Goal: Information Seeking & Learning: Check status

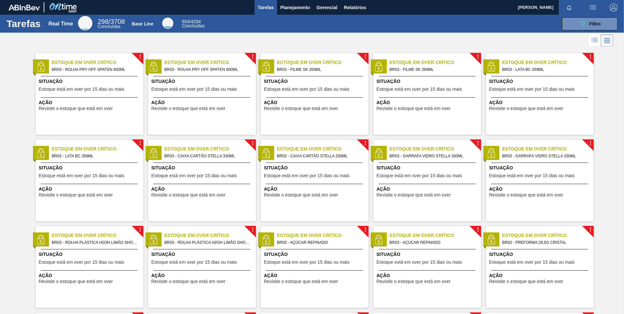
click at [202, 44] on div at bounding box center [312, 41] width 624 height 16
click at [224, 40] on div at bounding box center [312, 41] width 624 height 16
click at [290, 8] on span "Planejamento" at bounding box center [295, 8] width 30 height 8
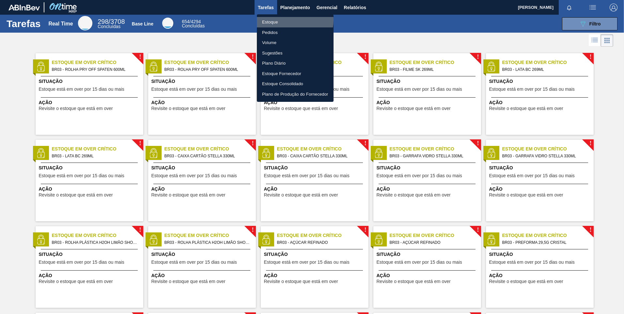
click at [283, 20] on li "Estoque" at bounding box center [295, 22] width 77 height 10
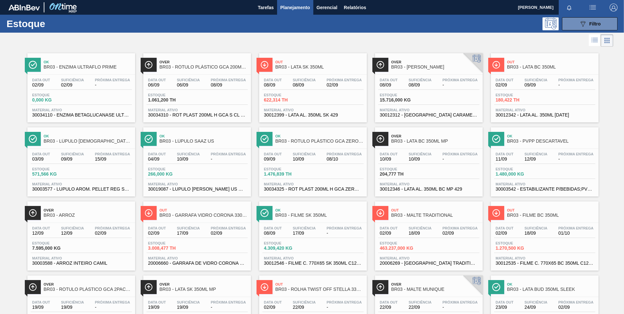
click at [333, 13] on button "Gerencial" at bounding box center [326, 7] width 27 height 15
click at [304, 8] on div at bounding box center [312, 157] width 624 height 314
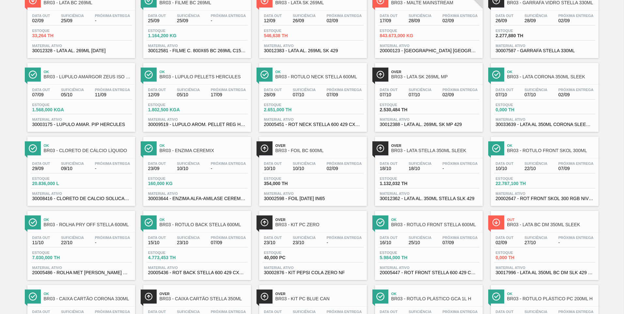
scroll to position [491, 0]
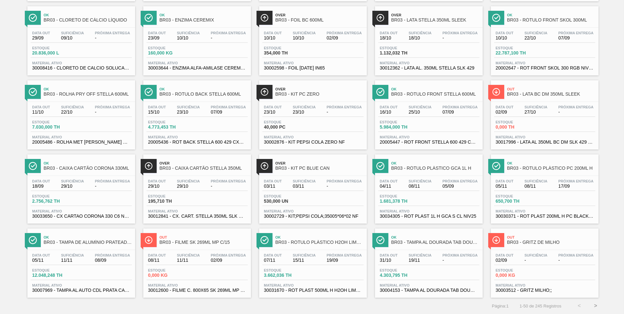
click at [596, 307] on button ">" at bounding box center [595, 305] width 16 height 16
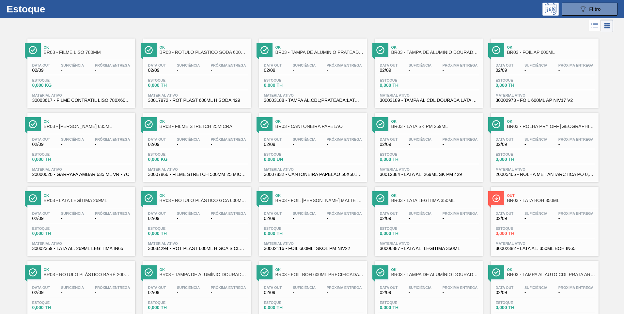
scroll to position [0, 0]
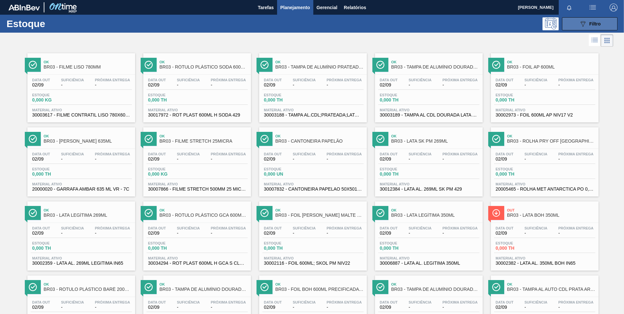
click at [579, 25] on icon "089F7B8B-B2A5-4AFE-B5C0-19BA573D28AC" at bounding box center [583, 24] width 8 height 8
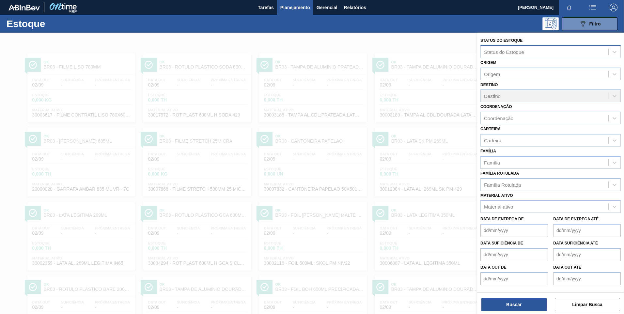
click at [529, 54] on div "Status do Estoque" at bounding box center [544, 51] width 128 height 9
click at [512, 46] on div "Status do Estoque" at bounding box center [550, 51] width 140 height 13
click at [514, 76] on div "Origem" at bounding box center [544, 73] width 128 height 9
click at [433, 117] on div at bounding box center [312, 190] width 624 height 314
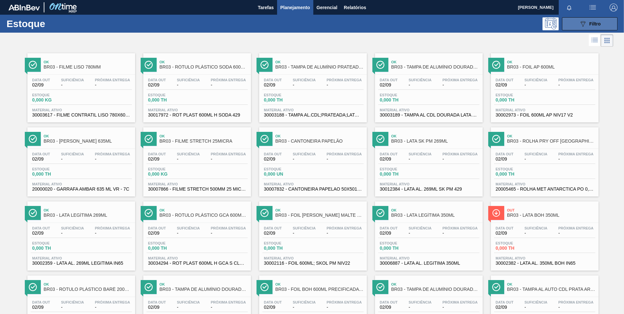
click at [592, 25] on span "Filtro" at bounding box center [594, 23] width 11 height 5
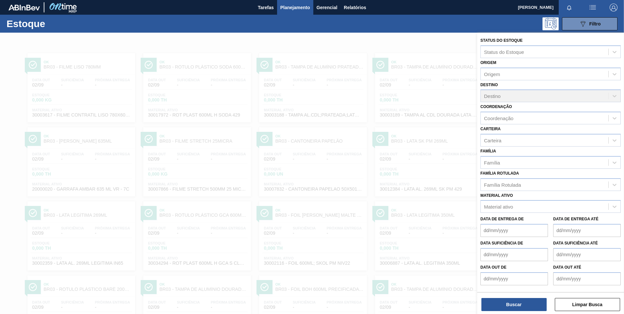
click at [507, 95] on div "Destino Destino" at bounding box center [550, 91] width 140 height 22
click at [530, 95] on div "Destino Destino" at bounding box center [550, 91] width 140 height 22
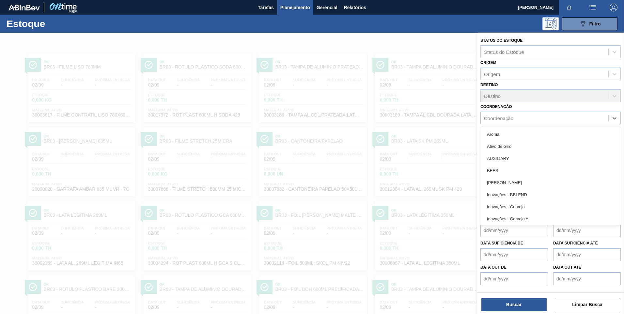
click at [535, 112] on div "Coordenação" at bounding box center [550, 118] width 140 height 13
click at [535, 113] on div "Coordenação" at bounding box center [544, 117] width 128 height 9
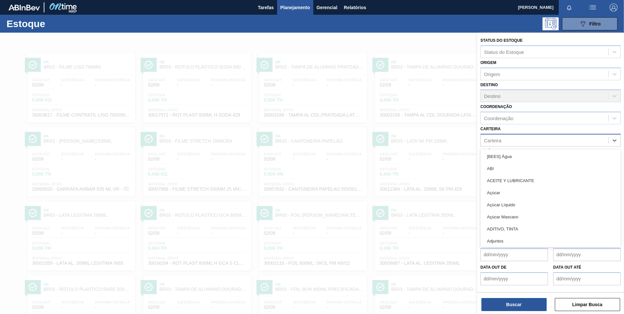
click at [539, 140] on div "Carteira" at bounding box center [544, 139] width 128 height 9
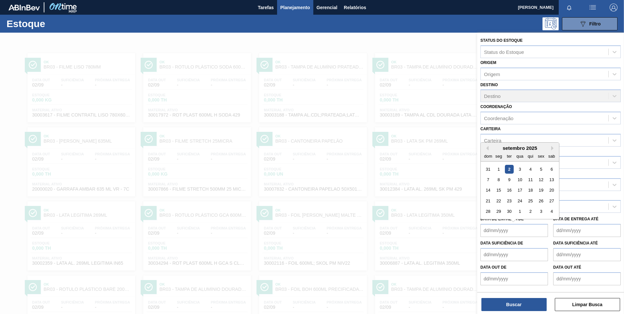
click at [529, 231] on de "Data de Entrega de" at bounding box center [514, 230] width 68 height 13
click at [514, 303] on button "Buscar" at bounding box center [513, 304] width 65 height 13
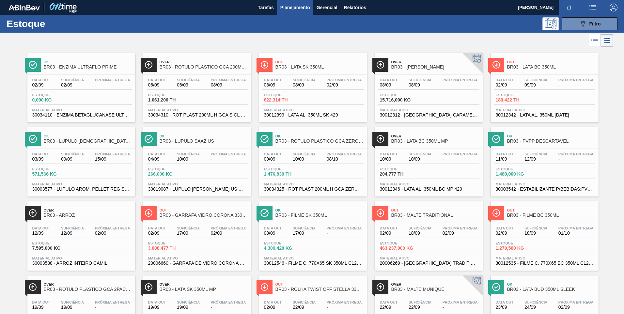
click at [110, 97] on div "Estoque 0,000 KG" at bounding box center [81, 99] width 101 height 12
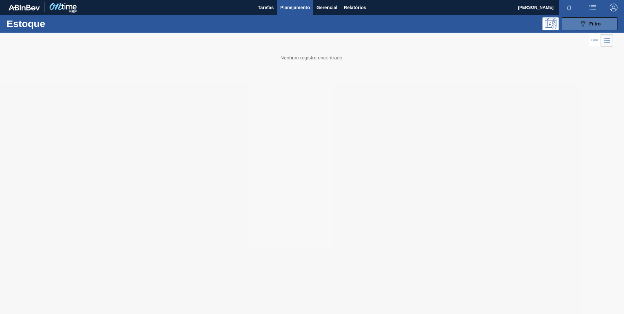
click at [588, 21] on div "089F7B8B-B2A5-4AFE-B5C0-19BA573D28AC Filtro" at bounding box center [590, 24] width 22 height 8
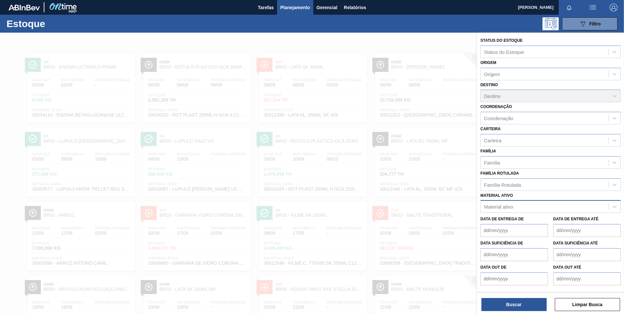
click at [500, 205] on div "Material ativo" at bounding box center [498, 207] width 29 height 6
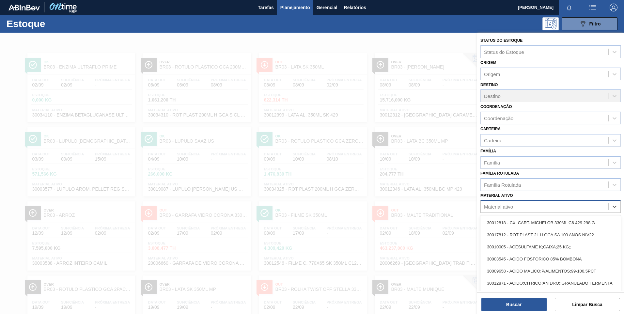
paste ativo "30009591"
type ativo "30009591"
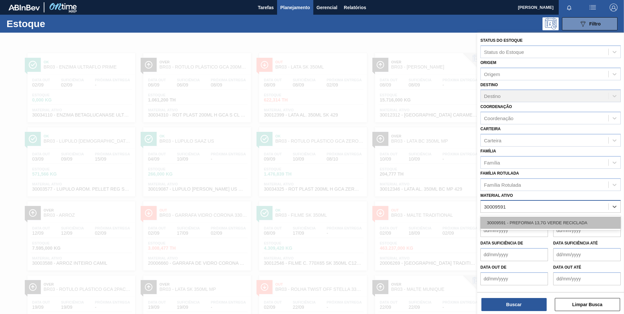
click at [512, 224] on div "30009591 - PREFORMA 13,7G VERDE RECICLADA" at bounding box center [550, 223] width 140 height 12
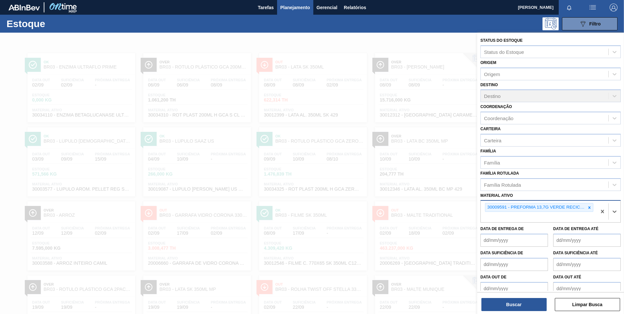
scroll to position [8, 0]
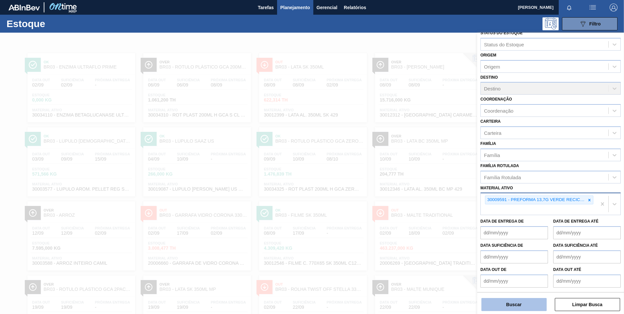
click at [528, 307] on button "Buscar" at bounding box center [513, 304] width 65 height 13
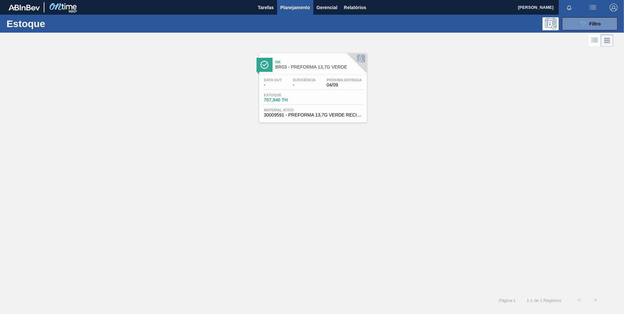
click at [305, 70] on div "Ok BR03 - PREFORMA 13,7G VERDE" at bounding box center [319, 64] width 88 height 15
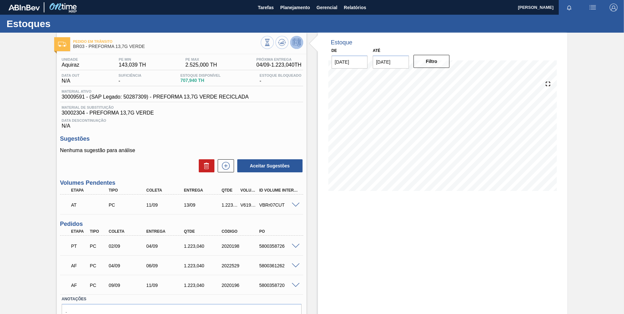
click at [290, 204] on div at bounding box center [296, 204] width 13 height 5
click at [293, 205] on span at bounding box center [296, 205] width 8 height 5
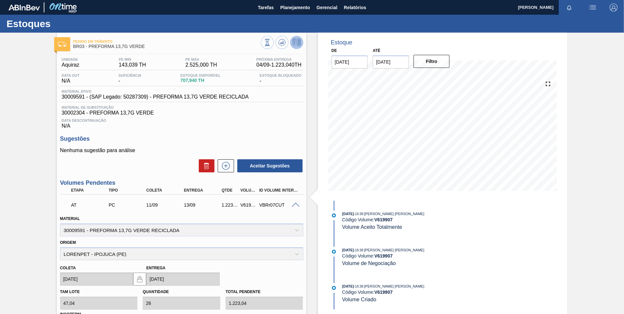
scroll to position [33, 0]
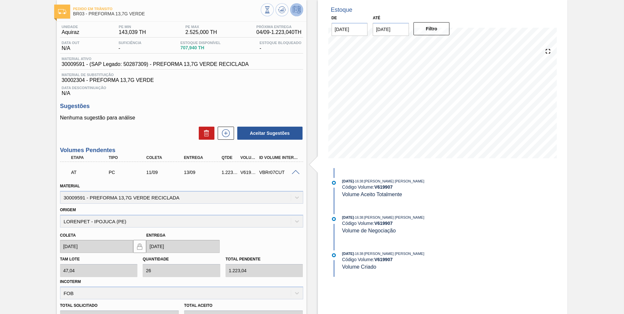
click at [293, 173] on span at bounding box center [296, 172] width 8 height 5
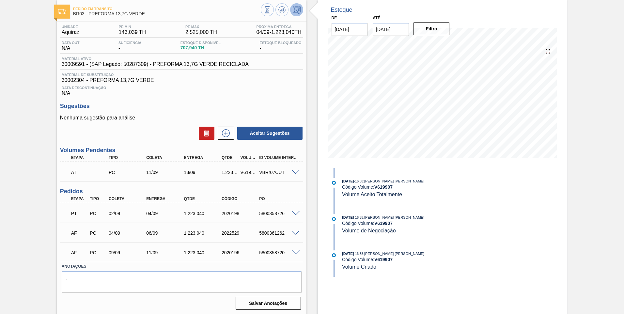
scroll to position [0, 0]
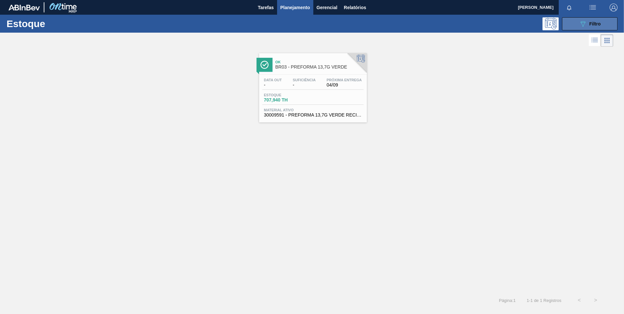
click at [583, 24] on icon "089F7B8B-B2A5-4AFE-B5C0-19BA573D28AC" at bounding box center [583, 24] width 8 height 8
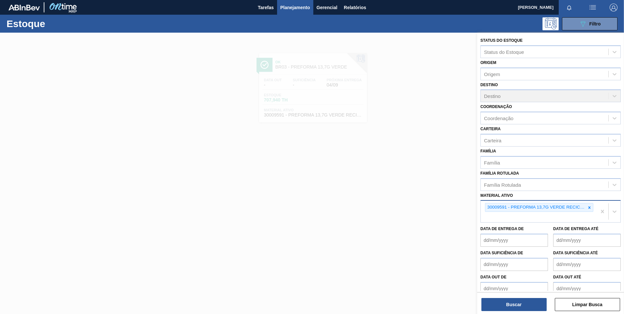
click at [588, 207] on icon at bounding box center [589, 207] width 5 height 5
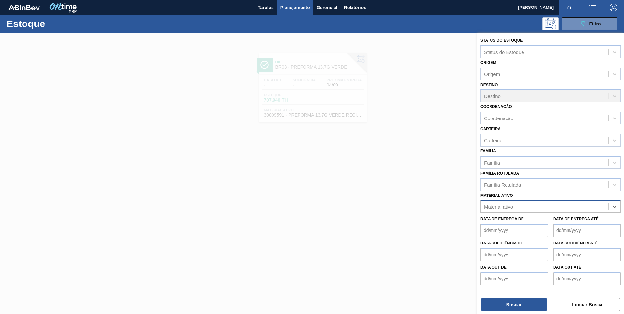
paste ativo "30006231"
type ativo "30006231"
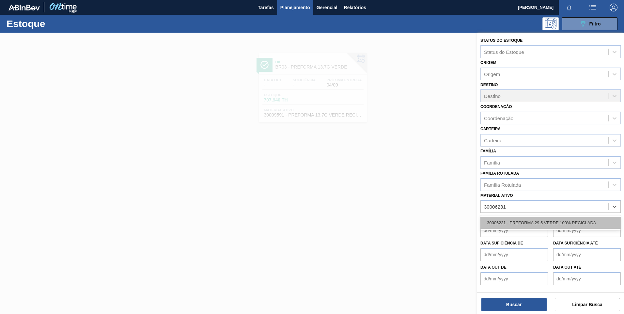
click at [544, 221] on div "30006231 - PREFORMA 29,5 VERDE 100% RECICLADA" at bounding box center [550, 223] width 140 height 12
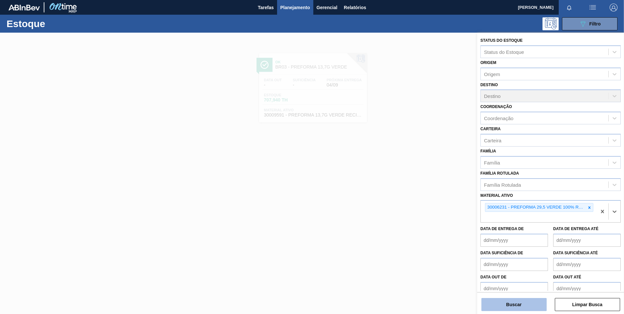
click at [521, 303] on button "Buscar" at bounding box center [513, 304] width 65 height 13
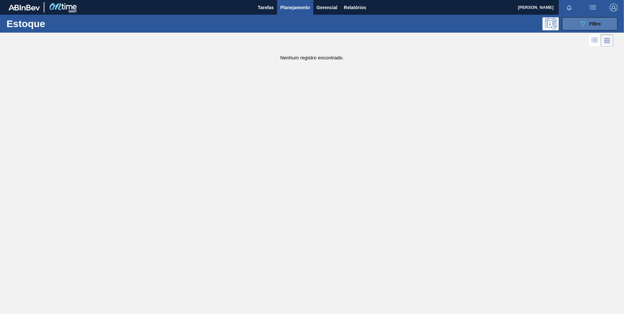
click at [591, 23] on span "Filtro" at bounding box center [594, 23] width 11 height 5
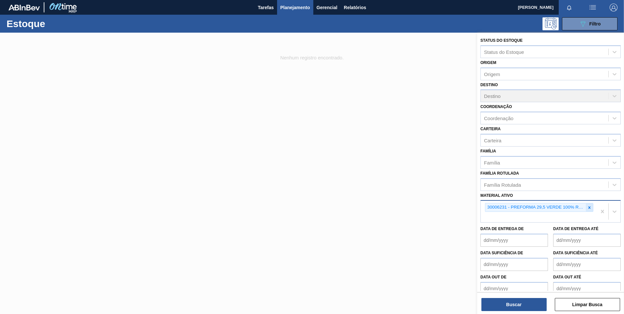
click at [588, 206] on icon at bounding box center [589, 207] width 2 height 2
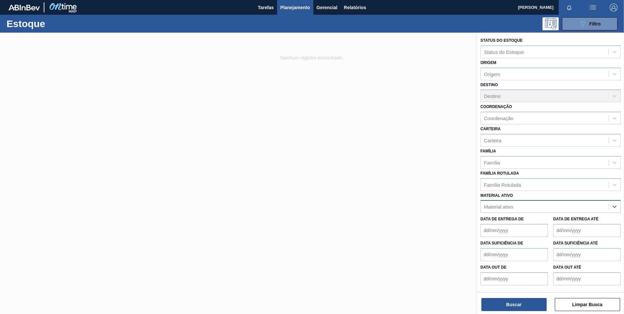
click at [587, 206] on div "Material ativo" at bounding box center [544, 206] width 128 height 9
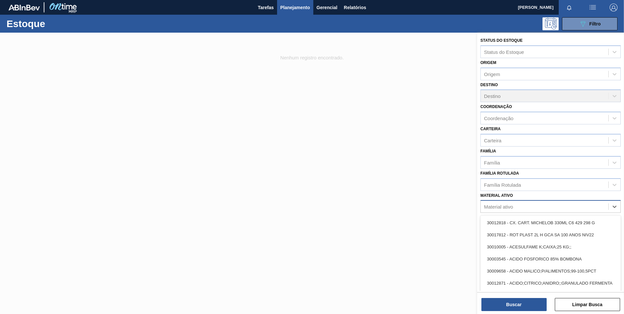
paste ativo "30003082"
type ativo "30003082"
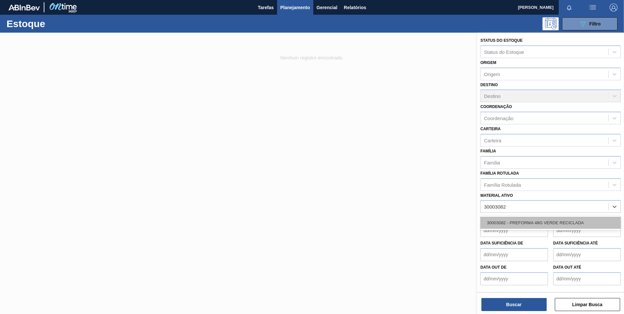
click at [554, 221] on div "30003082 - PREFORMA 48G VERDE RECICLADA" at bounding box center [550, 223] width 140 height 12
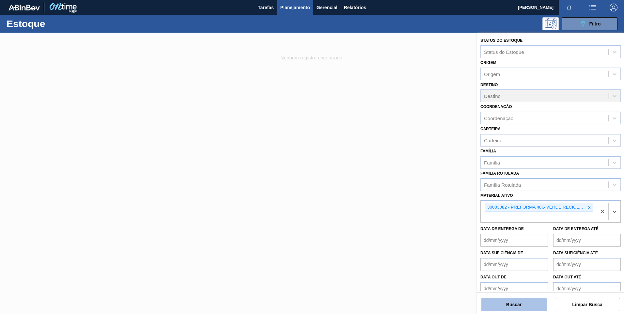
click at [525, 302] on button "Buscar" at bounding box center [513, 304] width 65 height 13
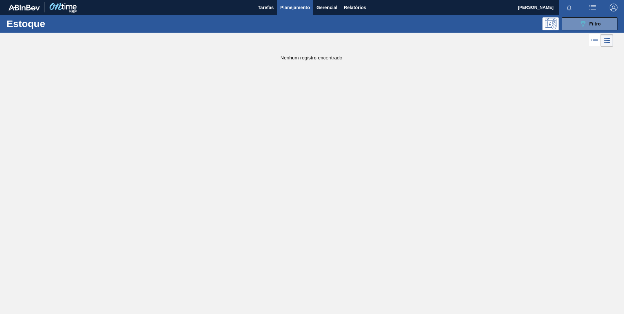
drag, startPoint x: 599, startPoint y: 23, endPoint x: 603, endPoint y: 30, distance: 8.3
click at [599, 23] on span "Filtro" at bounding box center [594, 23] width 11 height 5
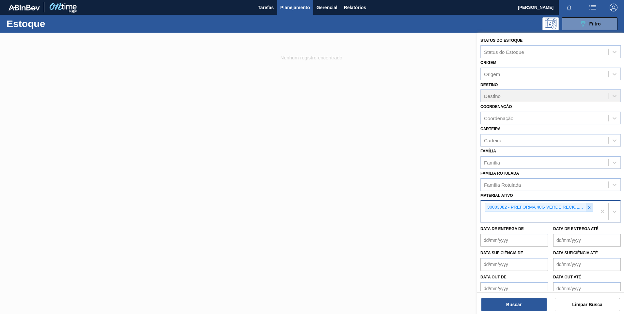
click at [590, 205] on icon at bounding box center [589, 207] width 5 height 5
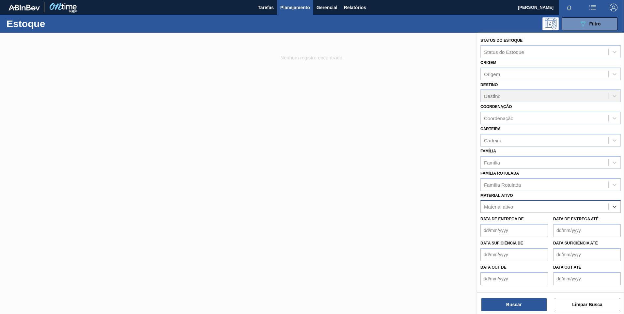
click at [588, 207] on div "Material ativo" at bounding box center [544, 206] width 128 height 9
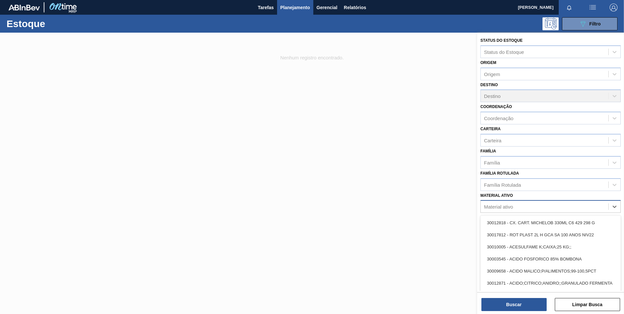
paste ativo "30002771"
type ativo "30002771"
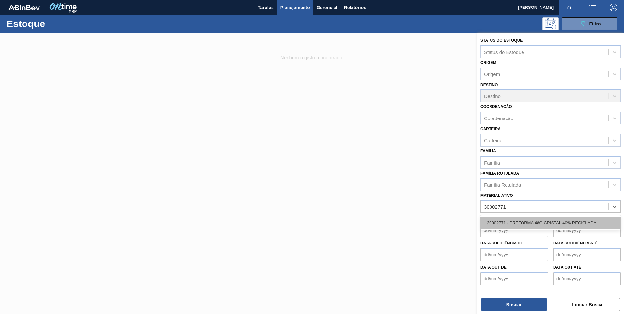
click at [591, 222] on div "30002771 - PREFORMA 48G CRISTAL 40% RECICLADA" at bounding box center [550, 223] width 140 height 12
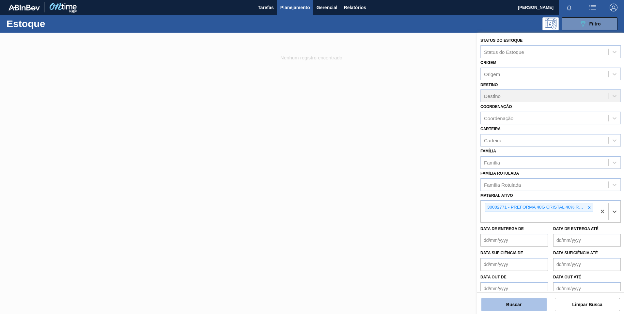
click at [522, 303] on button "Buscar" at bounding box center [513, 304] width 65 height 13
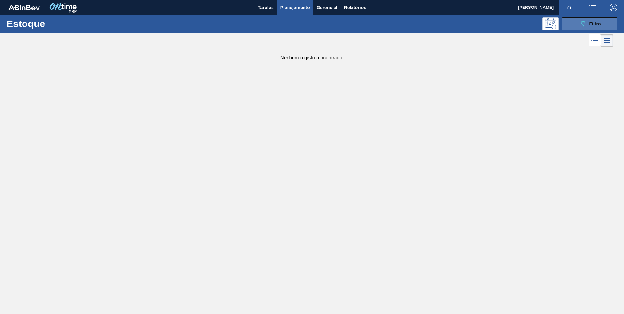
click at [579, 22] on icon "089F7B8B-B2A5-4AFE-B5C0-19BA573D28AC" at bounding box center [583, 24] width 8 height 8
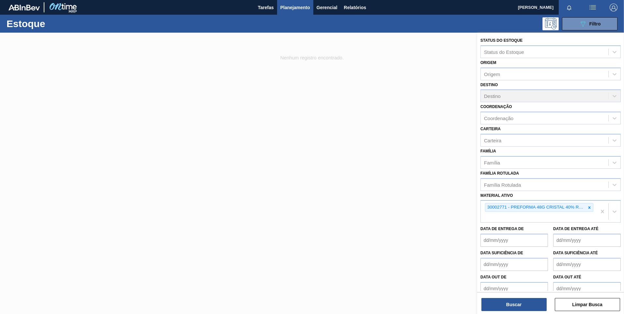
scroll to position [8, 0]
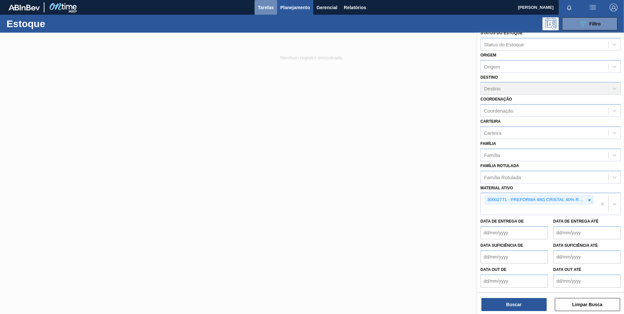
click at [268, 8] on span "Tarefas" at bounding box center [266, 8] width 16 height 8
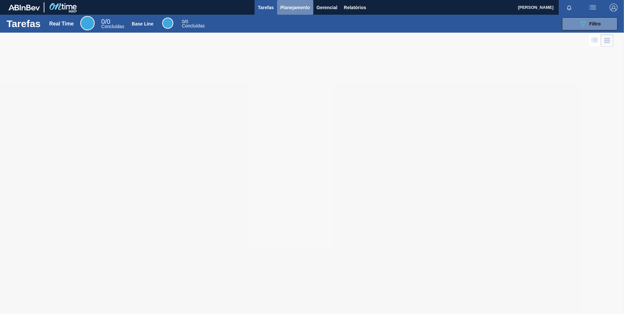
click at [296, 9] on span "Planejamento" at bounding box center [295, 8] width 30 height 8
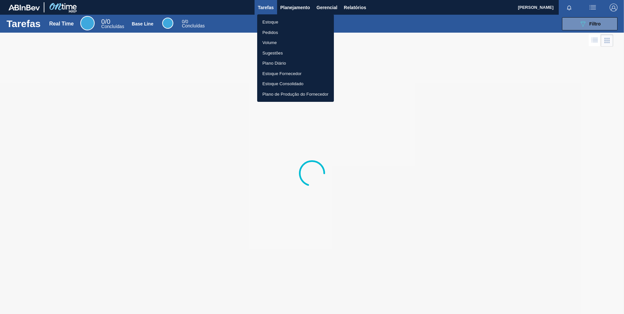
click at [351, 8] on div at bounding box center [312, 157] width 624 height 314
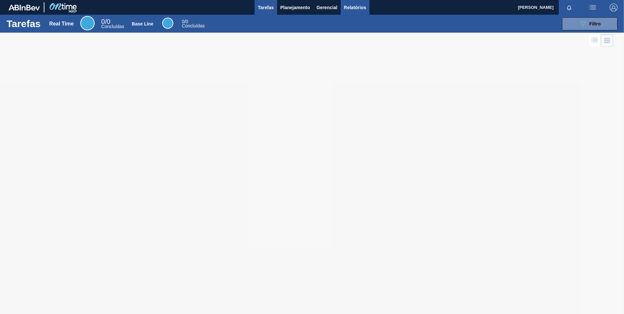
click at [352, 8] on span "Relatórios" at bounding box center [355, 8] width 22 height 8
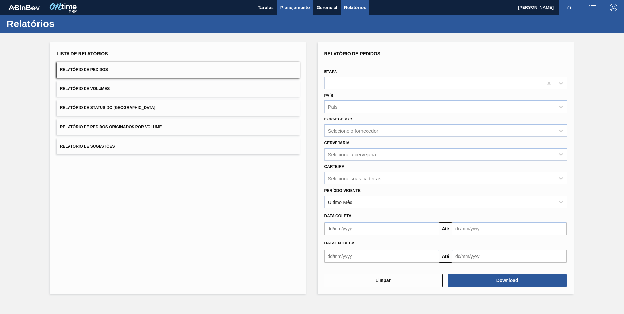
click at [299, 5] on span "Planejamento" at bounding box center [295, 8] width 30 height 8
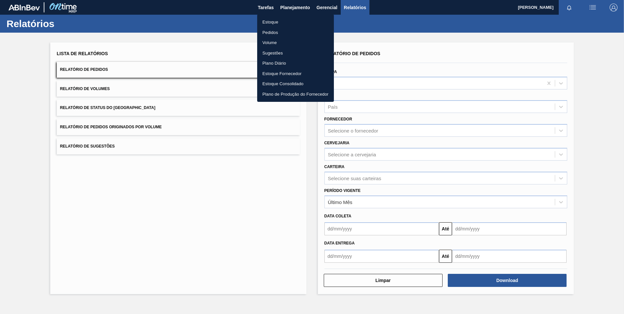
click at [292, 7] on div at bounding box center [312, 157] width 624 height 314
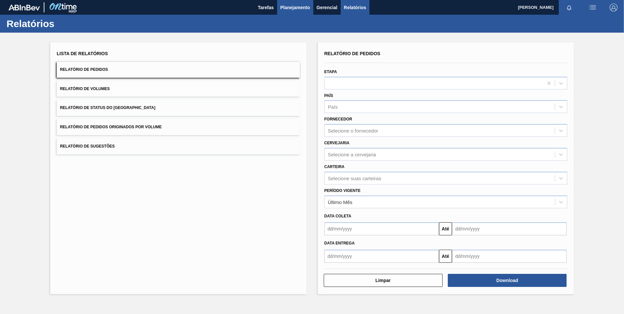
click at [309, 6] on span "Planejamento" at bounding box center [295, 8] width 30 height 8
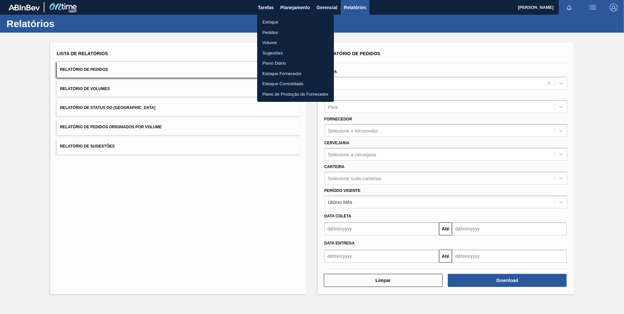
drag, startPoint x: 264, startPoint y: 4, endPoint x: 268, endPoint y: 4, distance: 3.9
click at [264, 4] on div at bounding box center [312, 157] width 624 height 314
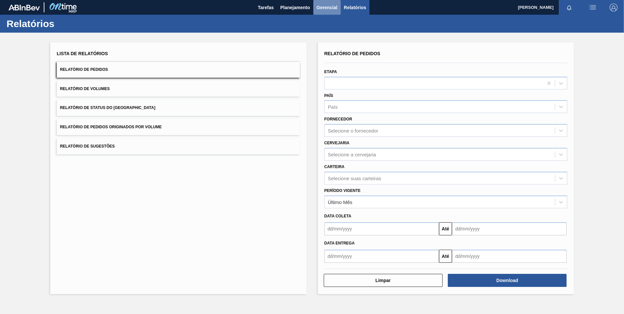
click at [321, 5] on span "Gerencial" at bounding box center [326, 8] width 21 height 8
click at [264, 8] on div at bounding box center [312, 157] width 624 height 314
click at [268, 6] on span "Tarefas" at bounding box center [266, 8] width 16 height 8
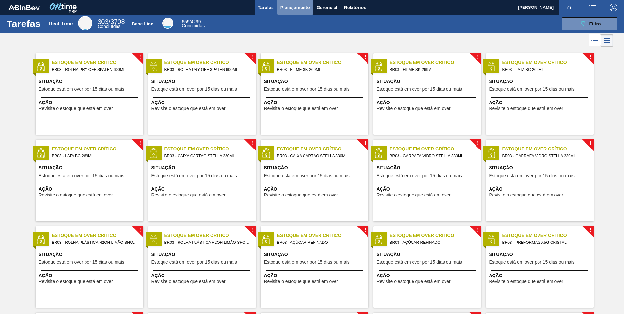
click at [290, 8] on span "Planejamento" at bounding box center [295, 8] width 30 height 8
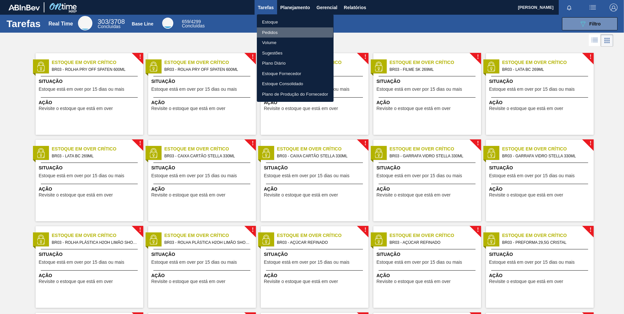
click at [278, 31] on li "Pedidos" at bounding box center [295, 32] width 77 height 10
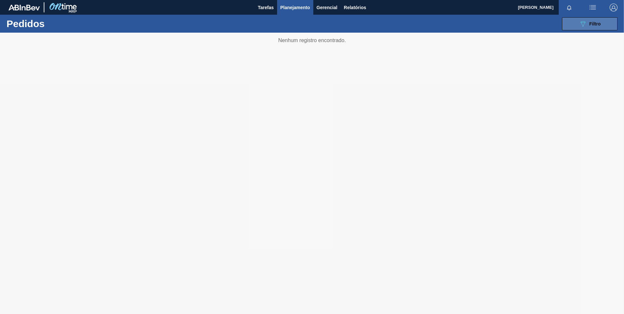
click at [591, 24] on span "Filtro" at bounding box center [594, 23] width 11 height 5
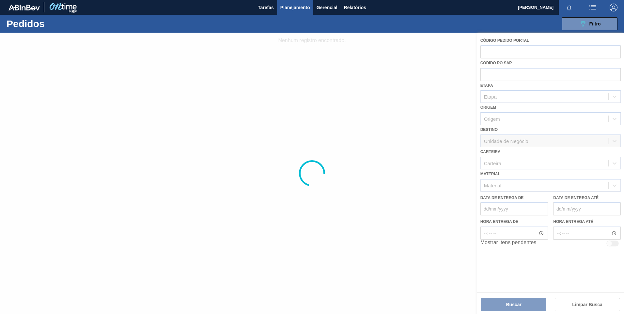
click at [515, 188] on div at bounding box center [312, 173] width 624 height 281
drag, startPoint x: 528, startPoint y: 182, endPoint x: 520, endPoint y: 178, distance: 8.5
click at [528, 182] on div at bounding box center [312, 173] width 624 height 281
click at [267, 2] on button "Tarefas" at bounding box center [265, 7] width 23 height 15
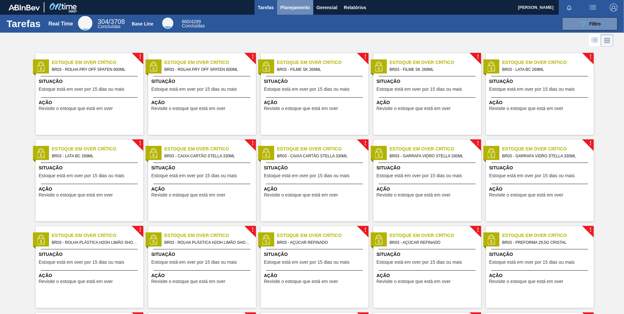
click at [281, 7] on span "Planejamento" at bounding box center [295, 8] width 30 height 8
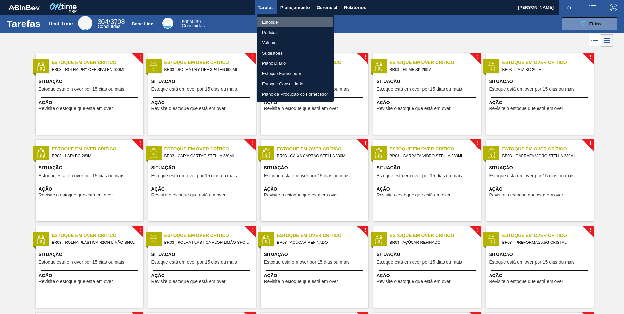
click at [283, 22] on li "Estoque" at bounding box center [295, 22] width 77 height 10
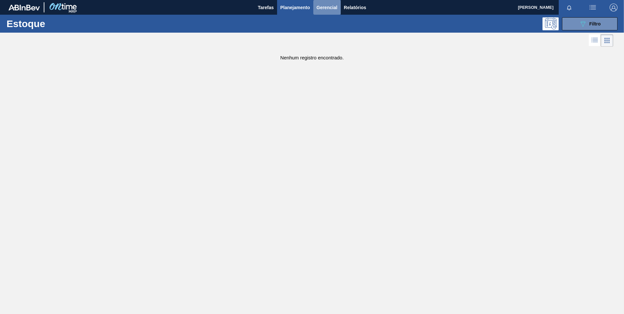
click at [315, 4] on button "Gerencial" at bounding box center [326, 7] width 27 height 15
click at [346, 7] on div at bounding box center [312, 157] width 624 height 314
click at [352, 9] on span "Relatórios" at bounding box center [355, 8] width 22 height 8
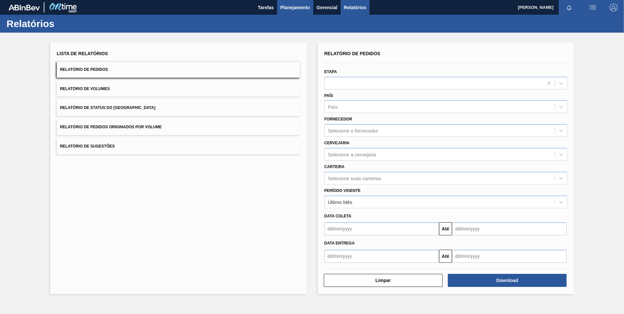
click at [299, 8] on span "Planejamento" at bounding box center [295, 8] width 30 height 8
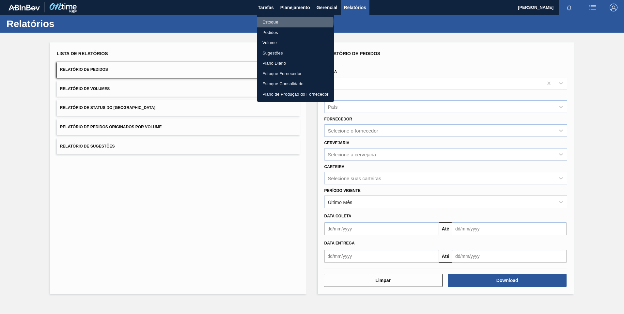
click at [288, 22] on li "Estoque" at bounding box center [295, 22] width 77 height 10
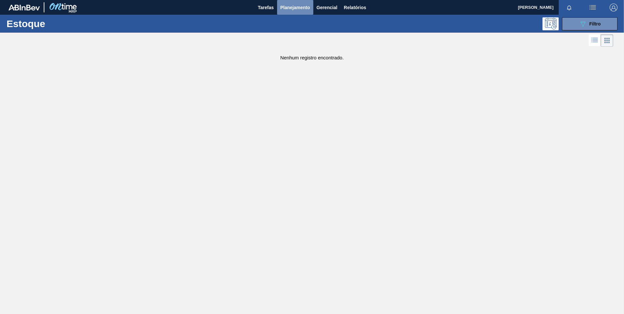
click at [297, 5] on span "Planejamento" at bounding box center [295, 8] width 30 height 8
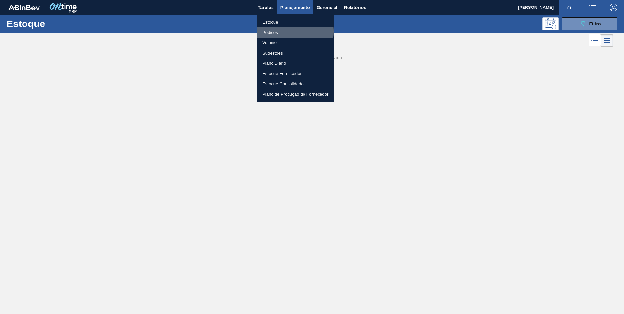
click at [287, 31] on li "Pedidos" at bounding box center [295, 32] width 77 height 10
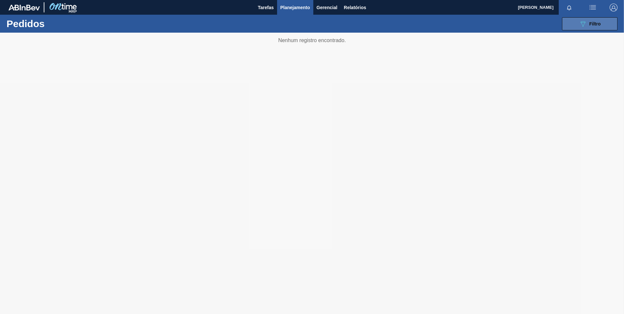
click at [582, 22] on icon "089F7B8B-B2A5-4AFE-B5C0-19BA573D28AC" at bounding box center [583, 24] width 8 height 8
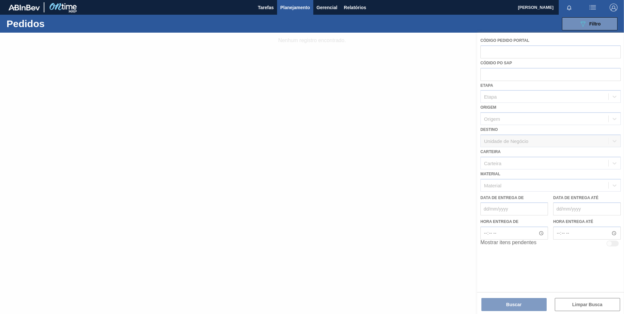
click at [504, 164] on div at bounding box center [312, 173] width 624 height 281
click at [503, 162] on div at bounding box center [312, 173] width 624 height 281
click at [498, 180] on div at bounding box center [312, 173] width 624 height 281
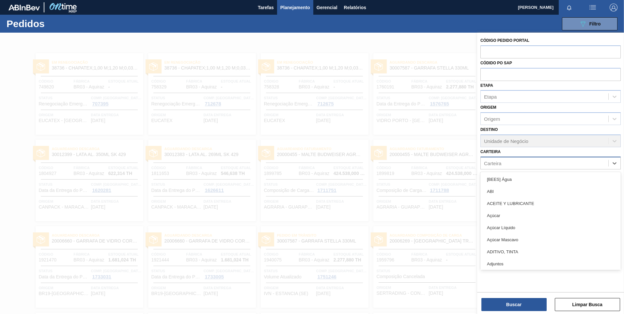
click at [504, 158] on div "Carteira" at bounding box center [544, 162] width 128 height 9
click at [507, 164] on div "Carteira" at bounding box center [544, 162] width 128 height 9
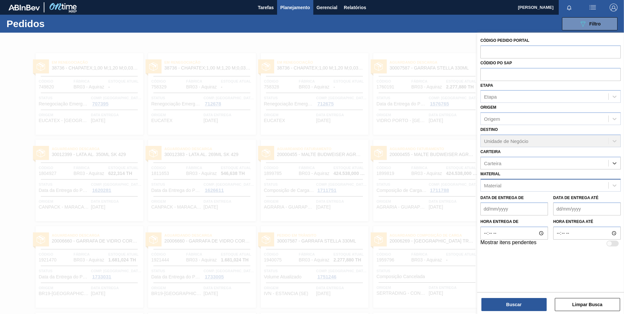
click at [503, 183] on div "Material" at bounding box center [544, 184] width 128 height 9
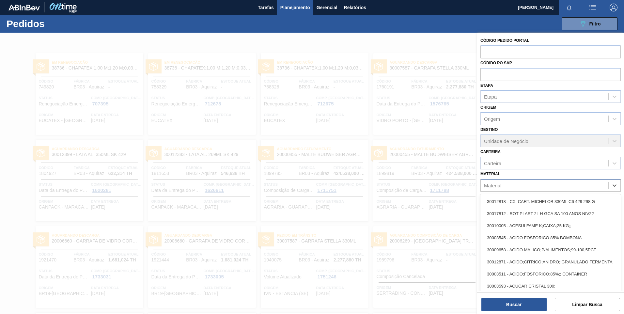
paste input "30003082"
type input "30003082"
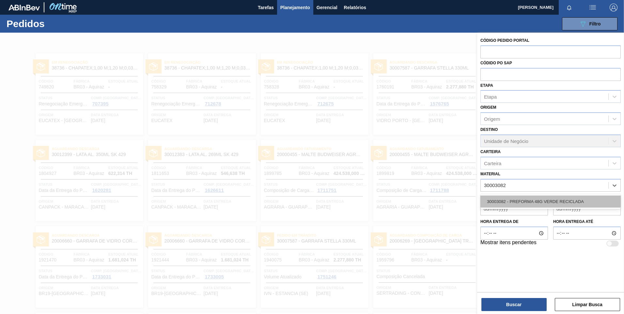
click at [517, 203] on div "30003082 - PREFORMA 48G VERDE RECICLADA" at bounding box center [550, 201] width 140 height 12
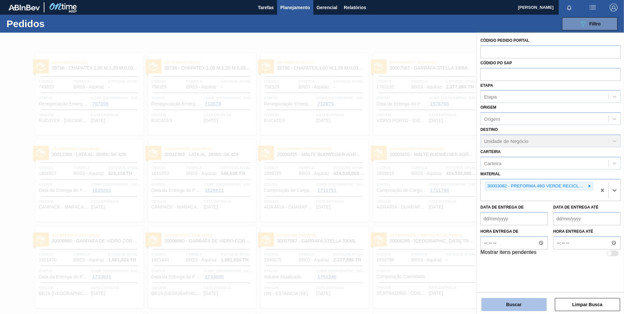
click at [527, 303] on button "Buscar" at bounding box center [513, 304] width 65 height 13
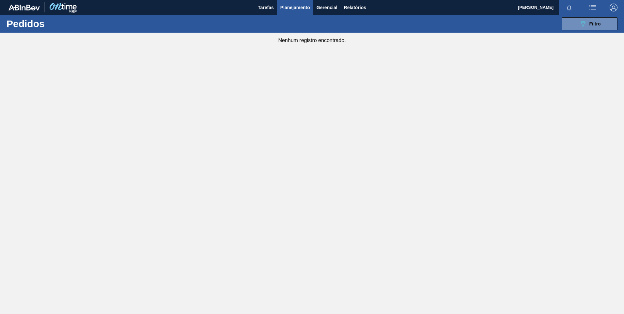
click at [295, 5] on span "Planejamento" at bounding box center [295, 8] width 30 height 8
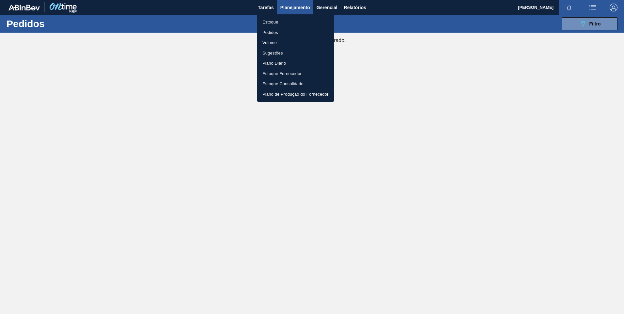
click at [268, 21] on li "Estoque" at bounding box center [295, 22] width 77 height 10
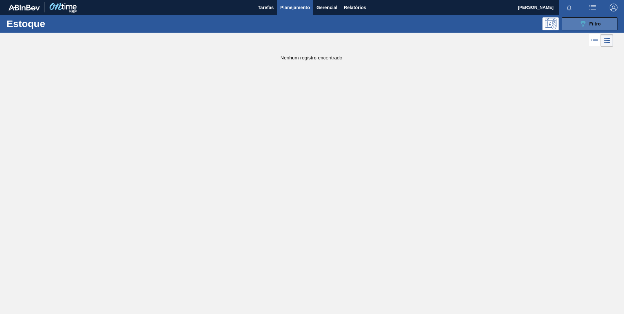
click at [583, 27] on icon "089F7B8B-B2A5-4AFE-B5C0-19BA573D28AC" at bounding box center [583, 24] width 8 height 8
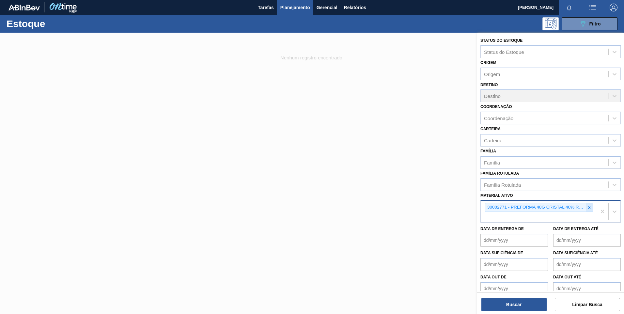
click at [587, 209] on icon at bounding box center [589, 207] width 5 height 5
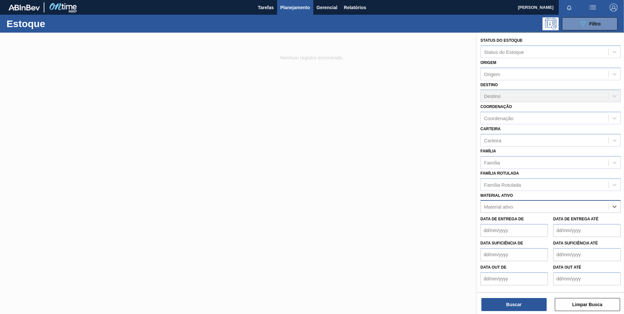
paste ativo "30003082"
type ativo "30003082"
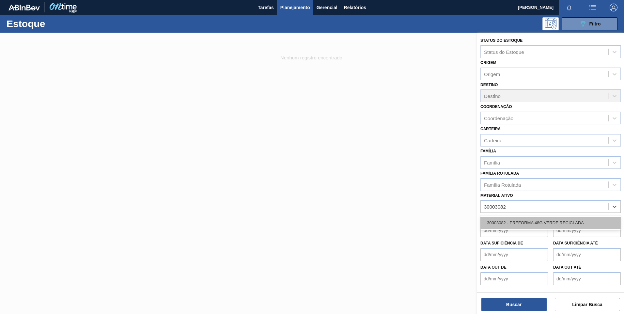
click at [554, 221] on div "30003082 - PREFORMA 48G VERDE RECICLADA" at bounding box center [550, 223] width 140 height 12
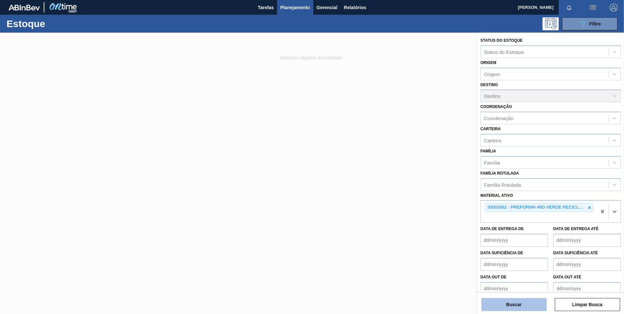
click at [521, 301] on button "Buscar" at bounding box center [513, 304] width 65 height 13
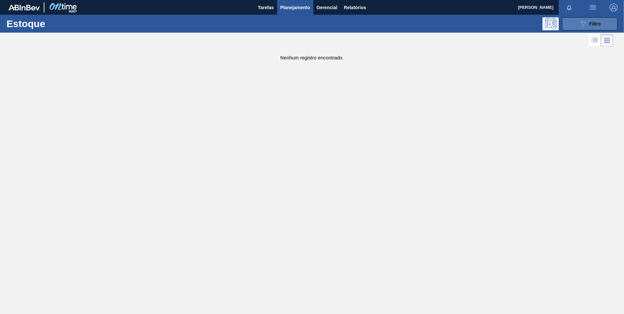
click at [579, 26] on icon "089F7B8B-B2A5-4AFE-B5C0-19BA573D28AC" at bounding box center [583, 24] width 8 height 8
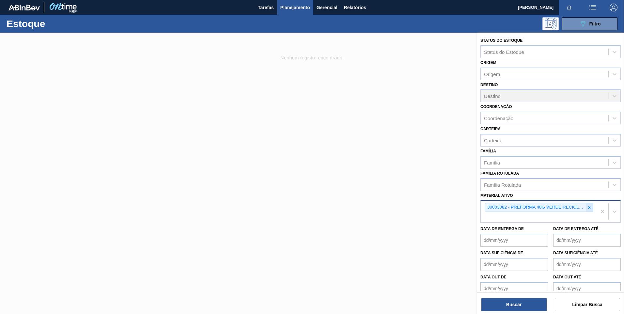
drag, startPoint x: 591, startPoint y: 204, endPoint x: 588, endPoint y: 207, distance: 4.4
click at [588, 206] on div at bounding box center [588, 207] width 7 height 8
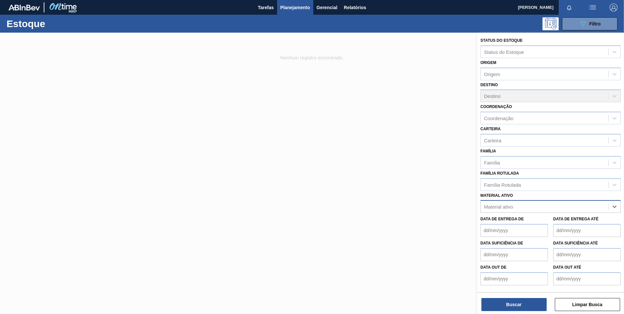
click at [588, 207] on div "Material ativo" at bounding box center [544, 206] width 128 height 9
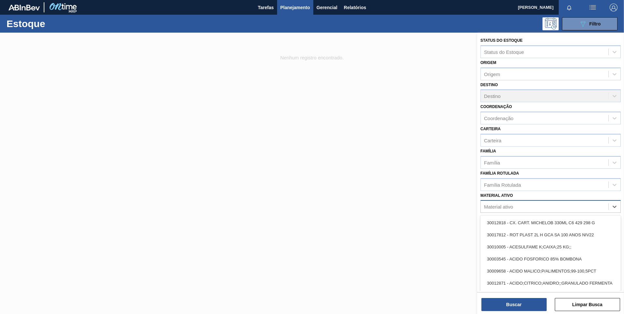
paste ativo "30011886"
type ativo "30011886"
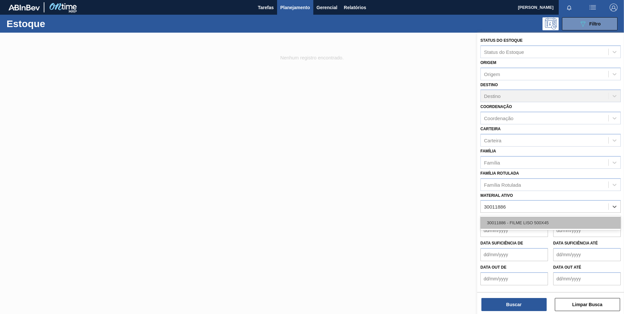
click at [523, 223] on div "30011886 - FILME LISO 500X45" at bounding box center [550, 223] width 140 height 12
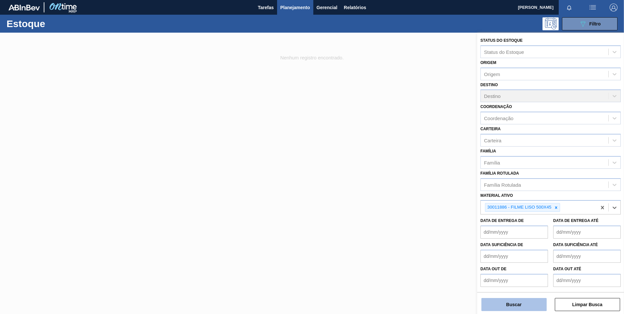
click at [534, 301] on button "Buscar" at bounding box center [513, 304] width 65 height 13
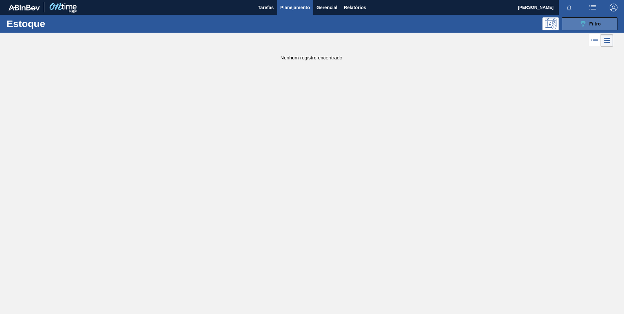
click at [582, 28] on button "089F7B8B-B2A5-4AFE-B5C0-19BA573D28AC Filtro" at bounding box center [589, 23] width 55 height 13
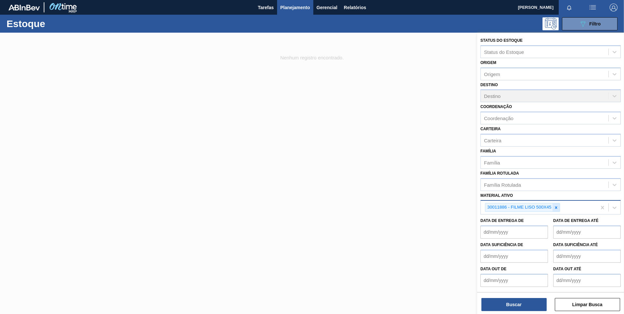
click at [556, 209] on icon at bounding box center [555, 207] width 5 height 5
click at [556, 209] on div "Material ativo" at bounding box center [544, 206] width 128 height 9
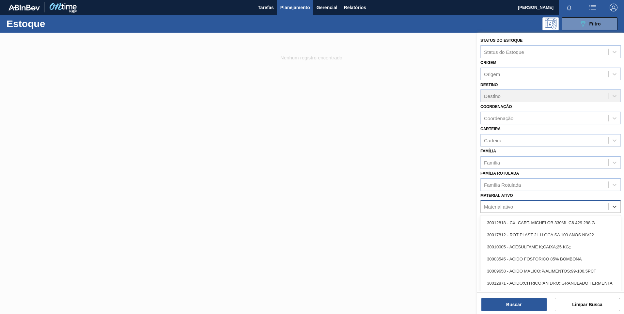
paste ativo "30009591"
type ativo "30009591"
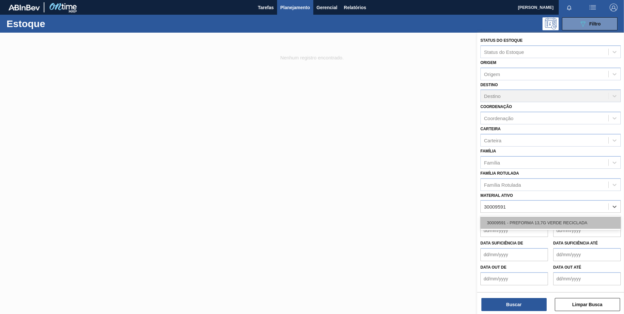
click at [543, 219] on div "30009591 - PREFORMA 13,7G VERDE RECICLADA" at bounding box center [550, 223] width 140 height 12
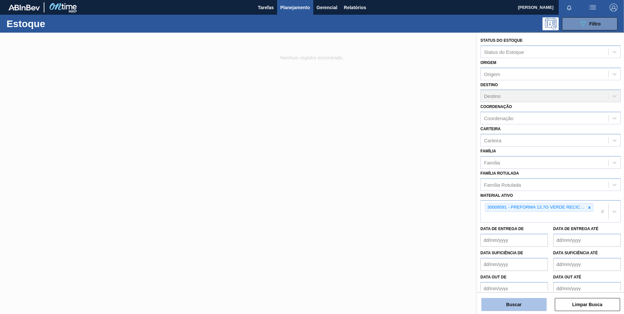
click at [521, 309] on button "Buscar" at bounding box center [513, 304] width 65 height 13
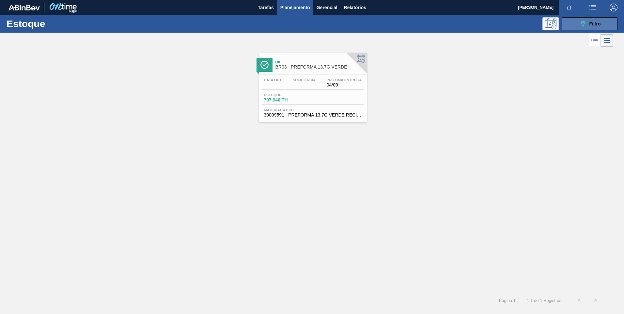
click at [571, 27] on button "089F7B8B-B2A5-4AFE-B5C0-19BA573D28AC Filtro" at bounding box center [589, 23] width 55 height 13
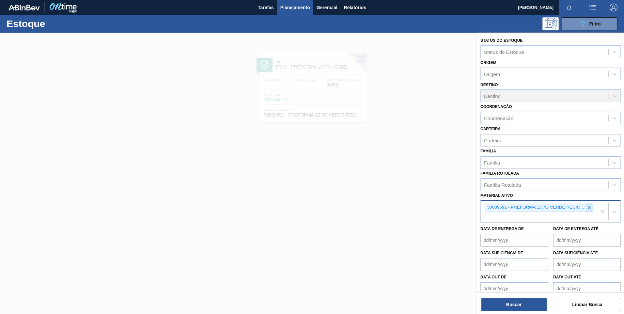
click at [591, 206] on div at bounding box center [588, 207] width 7 height 8
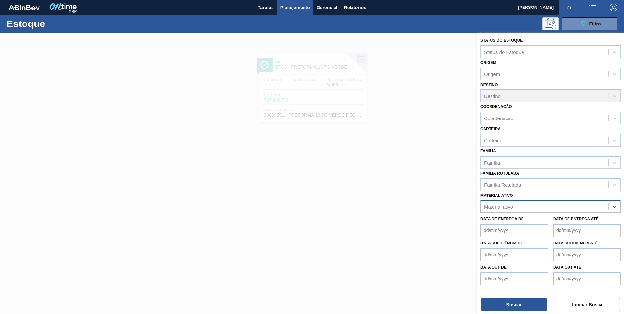
click at [583, 208] on div "Material ativo" at bounding box center [544, 206] width 128 height 9
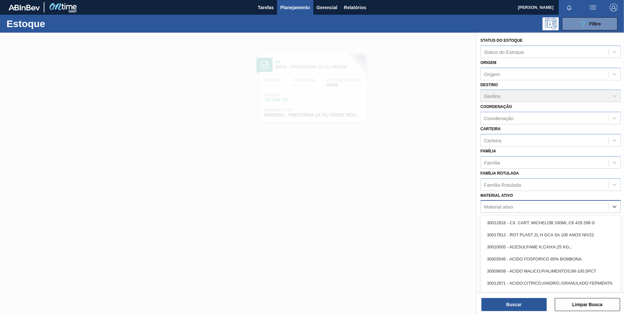
paste ativo "30003806"
type ativo "30003806"
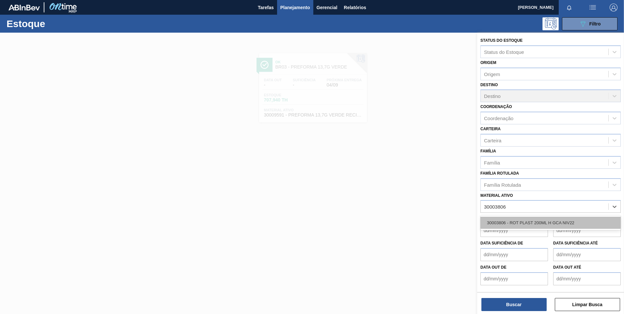
click at [559, 225] on div "30003806 - ROT PLAST 200ML H GCA NIV22" at bounding box center [550, 223] width 140 height 12
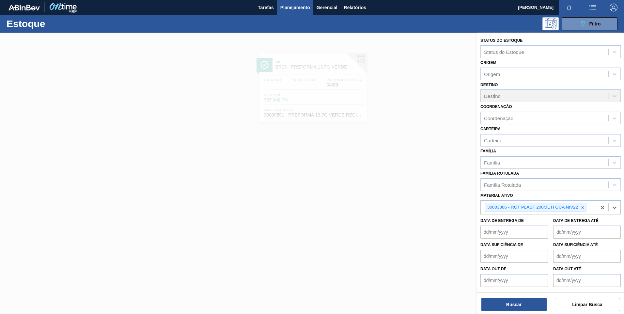
click at [507, 311] on div "Status do Estoque Status do Estoque Origem Origem Destino Destino Coordenação C…" at bounding box center [550, 174] width 147 height 282
click at [507, 308] on button "Buscar" at bounding box center [513, 304] width 65 height 13
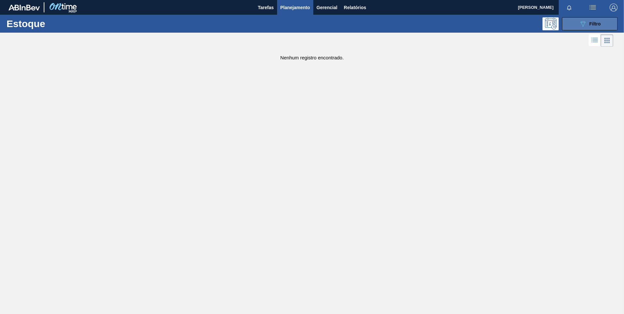
click at [589, 28] on button "089F7B8B-B2A5-4AFE-B5C0-19BA573D28AC Filtro" at bounding box center [589, 23] width 55 height 13
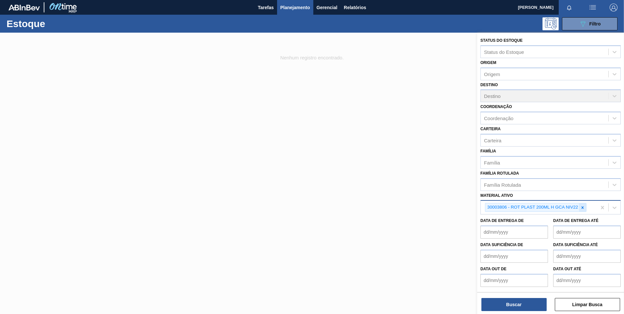
click at [581, 205] on icon at bounding box center [582, 207] width 5 height 5
paste ativo "30002933"
type ativo "30002933"
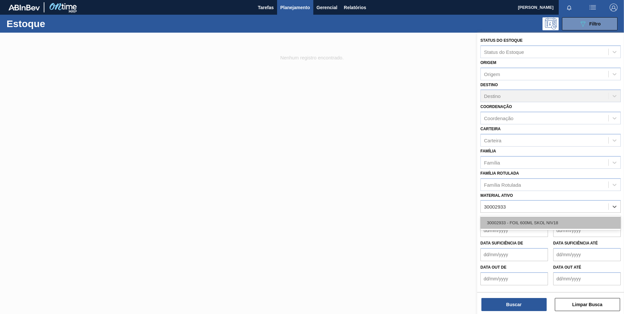
click at [542, 220] on div "30002933 - FOIL 600ML SKOL NIV18" at bounding box center [550, 223] width 140 height 12
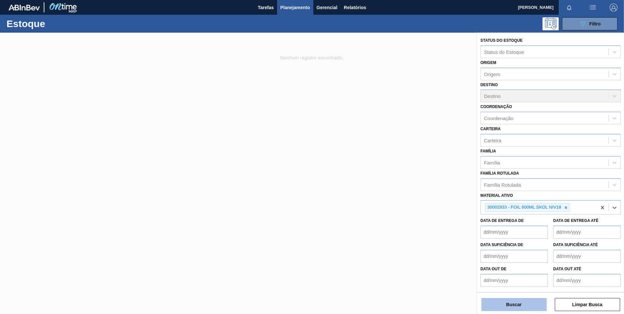
click at [515, 303] on button "Buscar" at bounding box center [513, 304] width 65 height 13
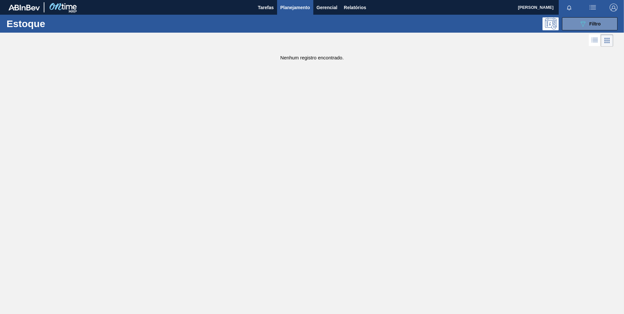
drag, startPoint x: 585, startPoint y: 28, endPoint x: 584, endPoint y: 39, distance: 11.8
click at [585, 28] on button "089F7B8B-B2A5-4AFE-B5C0-19BA573D28AC Filtro" at bounding box center [589, 23] width 55 height 13
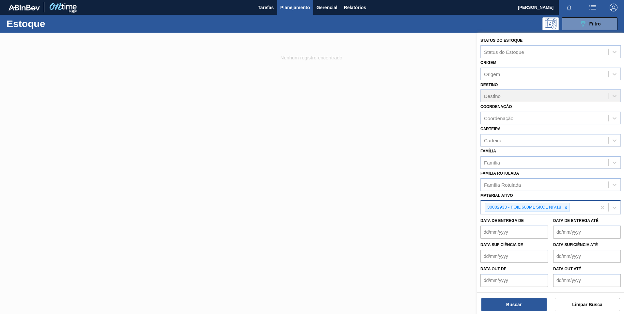
click at [580, 208] on div "30002933 - FOIL 600ML SKOL NIV18" at bounding box center [538, 207] width 116 height 13
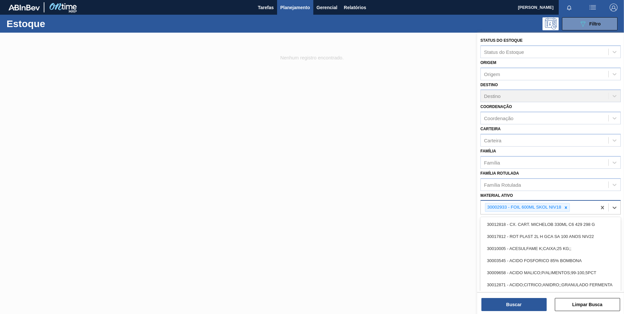
paste ativo "30002115"
type ativo "30002115"
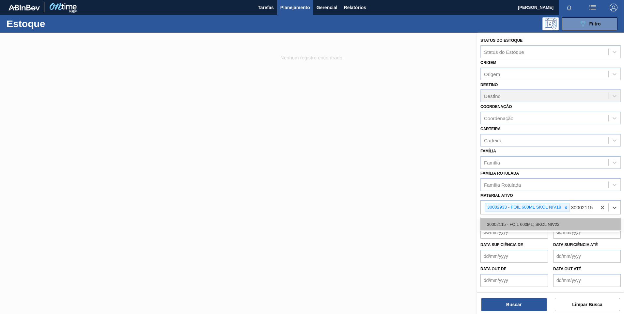
click at [567, 223] on div "30002115 - FOIL 600ML; SKOL NIV22" at bounding box center [550, 224] width 140 height 12
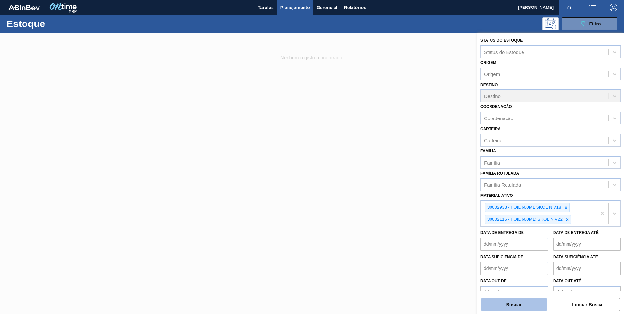
click at [528, 303] on button "Buscar" at bounding box center [513, 304] width 65 height 13
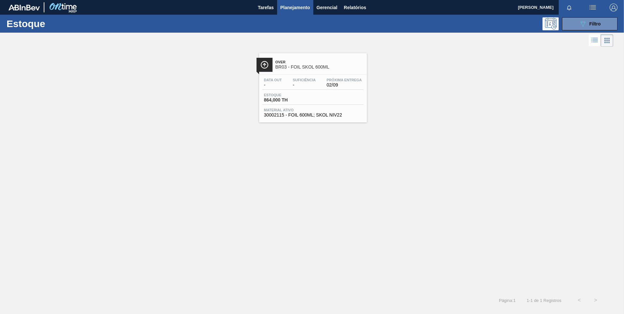
click at [343, 101] on div "Estoque 864,000 TH" at bounding box center [312, 99] width 101 height 12
